Goal: Book appointment/travel/reservation

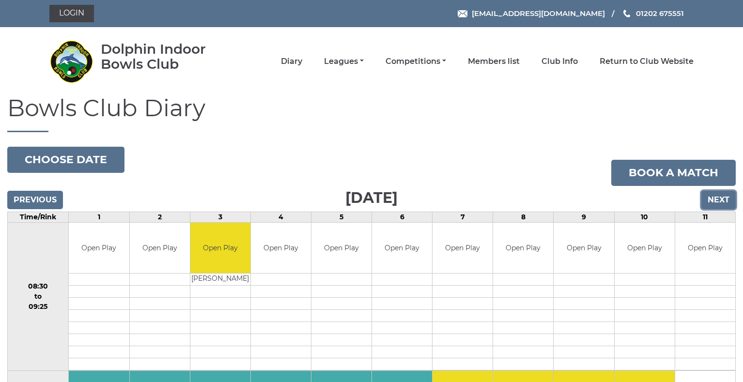
click at [718, 201] on input "Next" at bounding box center [719, 200] width 34 height 18
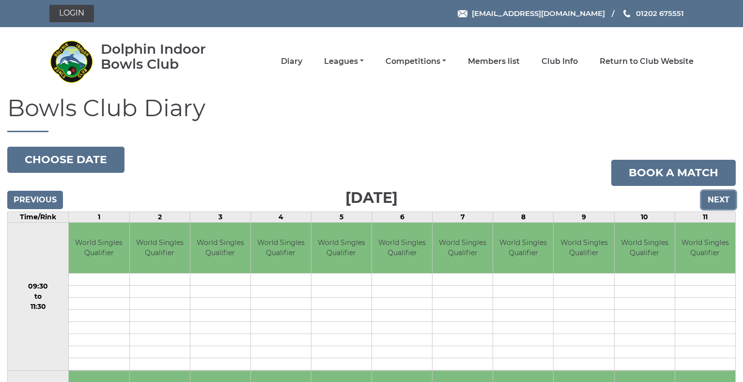
click at [718, 201] on input "Next" at bounding box center [719, 200] width 34 height 18
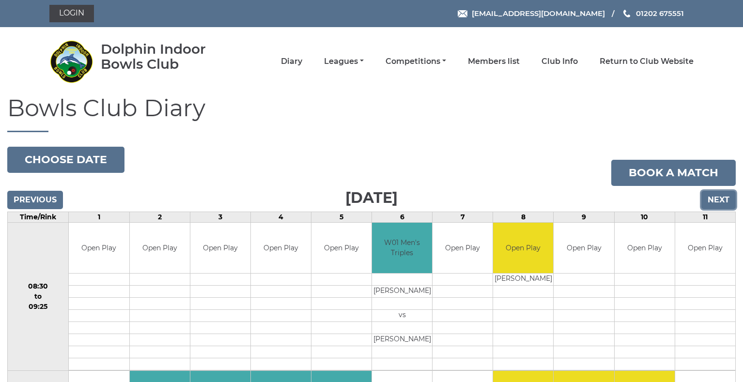
click at [718, 201] on input "Next" at bounding box center [719, 200] width 34 height 18
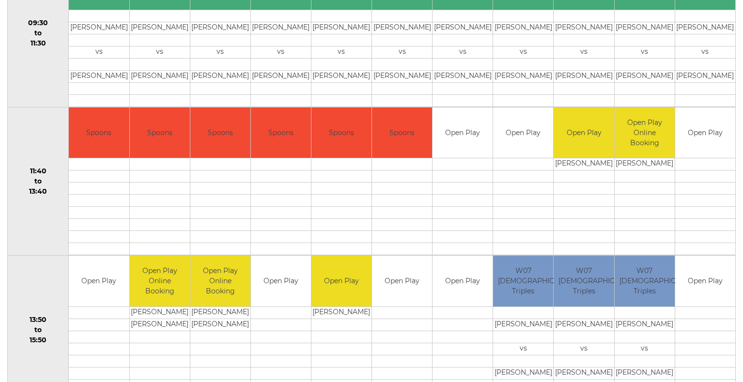
scroll to position [436, 0]
